Goal: Transaction & Acquisition: Purchase product/service

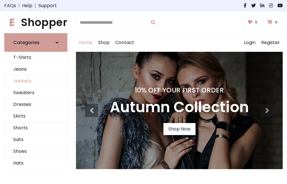
click at [36, 81] on link "Jackets" at bounding box center [36, 81] width 62 height 12
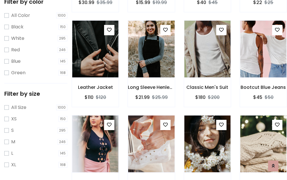
scroll to position [230, 0]
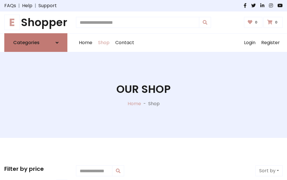
click at [36, 43] on h6 "Categories" at bounding box center [26, 42] width 26 height 5
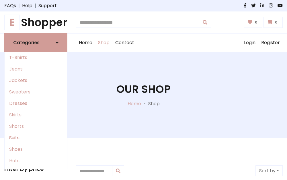
click at [36, 138] on link "Suits" at bounding box center [36, 137] width 62 height 11
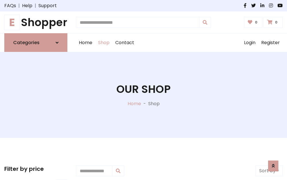
scroll to position [414, 0]
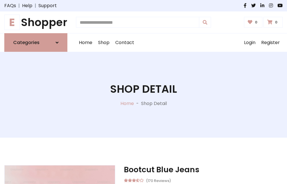
scroll to position [536, 0]
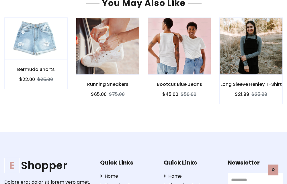
scroll to position [535, 0]
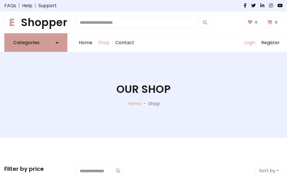
click at [249, 43] on link "Login" at bounding box center [249, 43] width 17 height 18
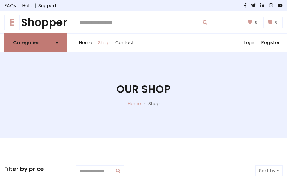
click at [57, 43] on icon at bounding box center [57, 42] width 3 height 5
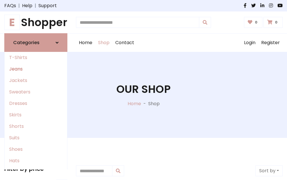
click at [36, 69] on link "Jeans" at bounding box center [36, 68] width 62 height 11
